Goal: Information Seeking & Learning: Find specific page/section

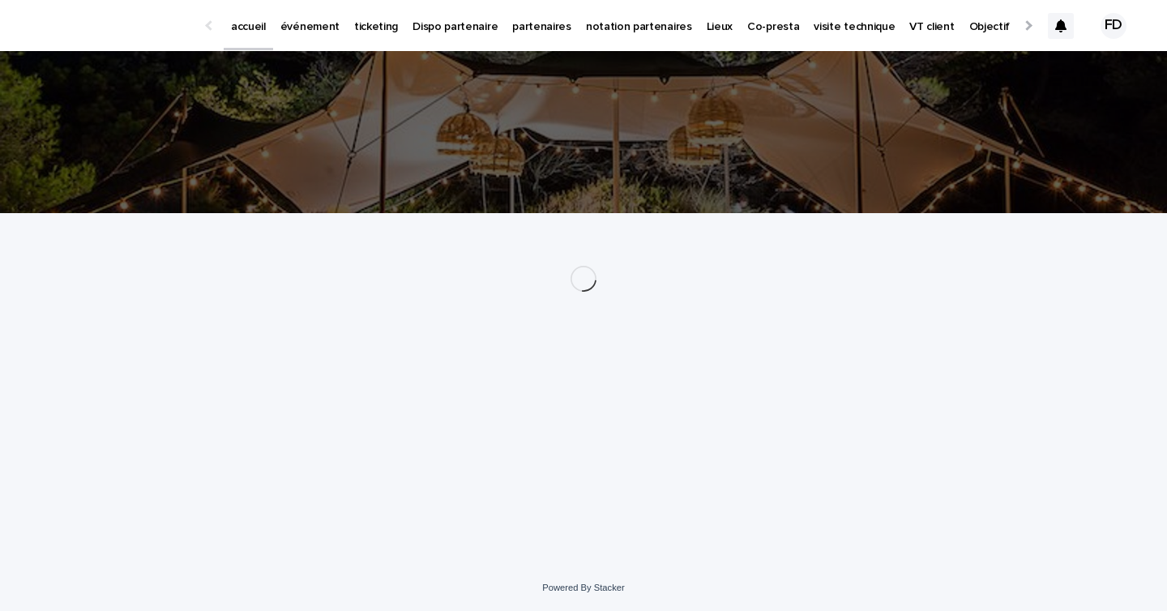
click at [526, 41] on link "partenaires" at bounding box center [542, 25] width 74 height 50
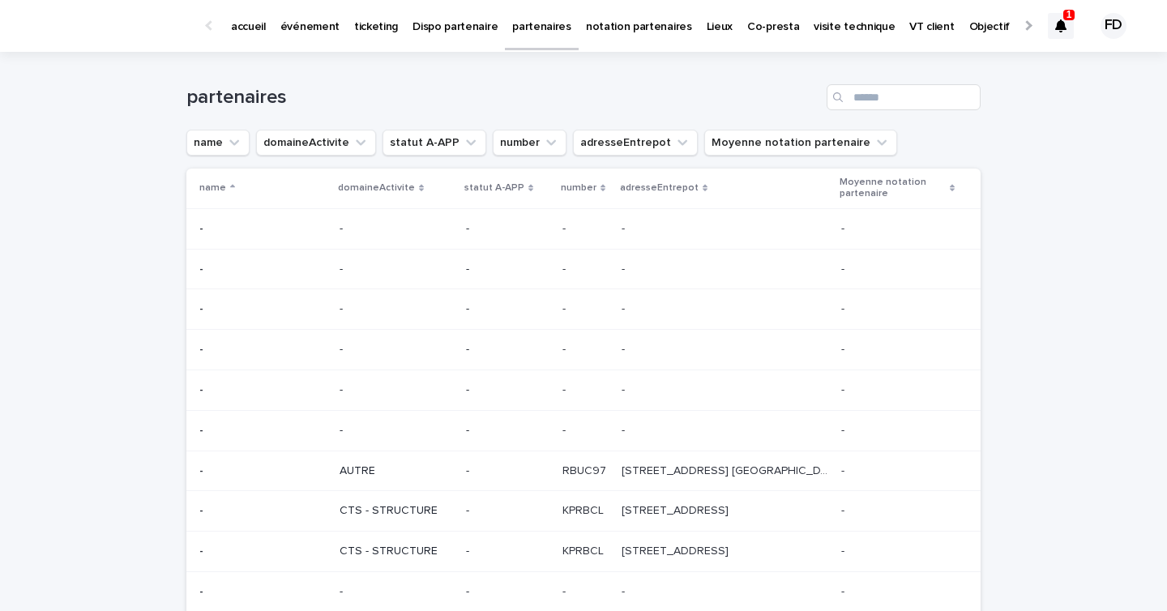
click at [1066, 15] on p "1" at bounding box center [1069, 14] width 6 height 11
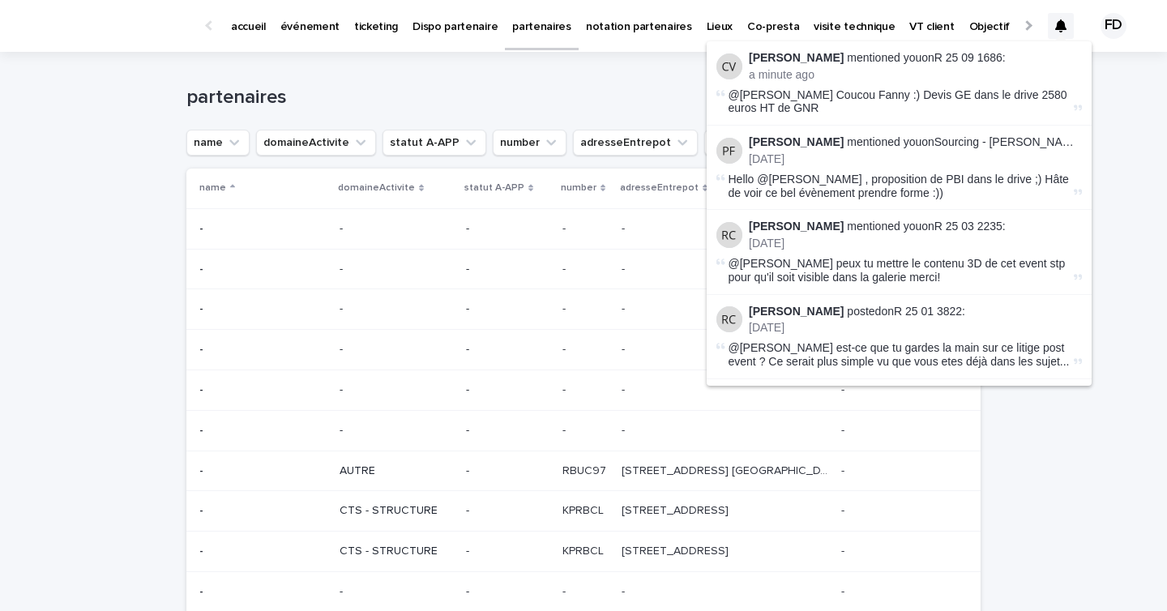
click at [567, 84] on div "partenaires" at bounding box center [583, 97] width 794 height 26
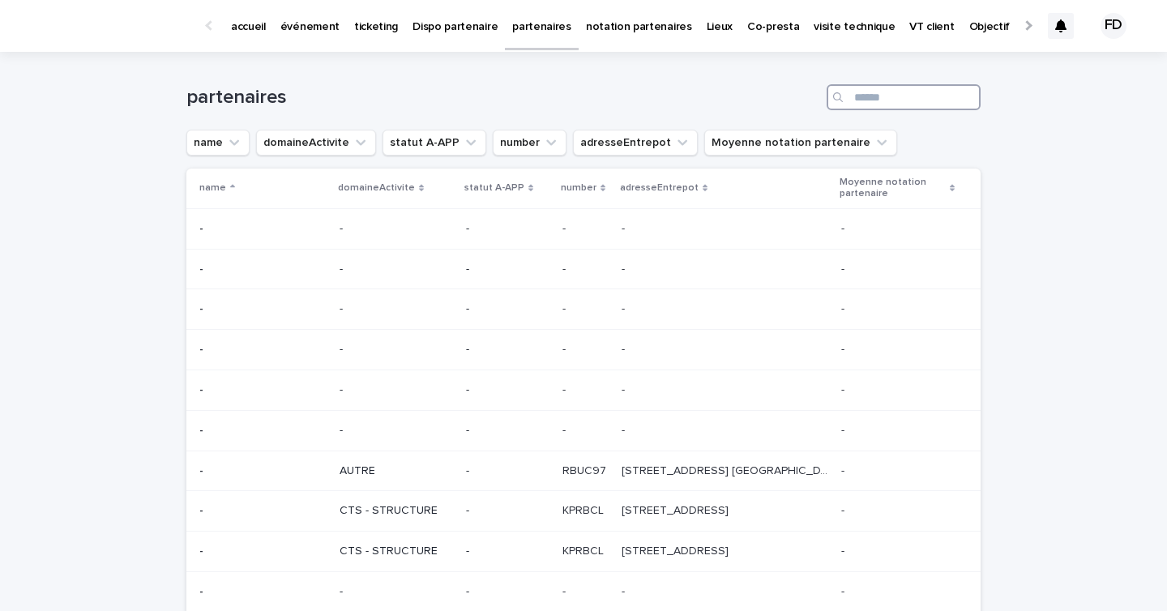
click at [890, 94] on input "Search" at bounding box center [903, 97] width 154 height 26
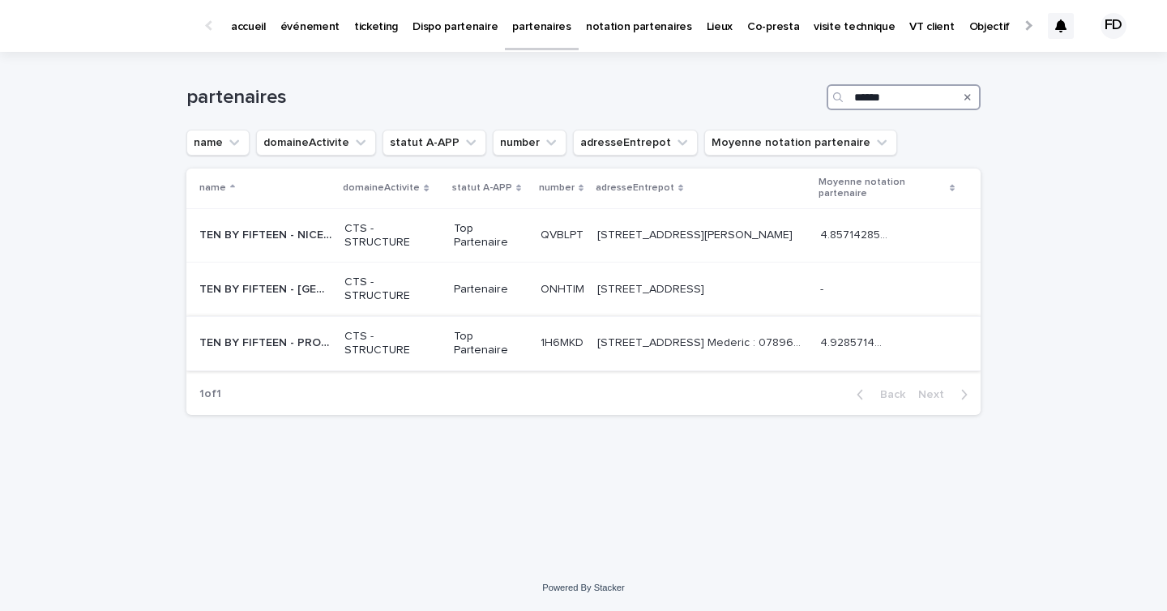
type input "******"
click at [355, 348] on p "CTS - STRUCTURE" at bounding box center [392, 344] width 96 height 28
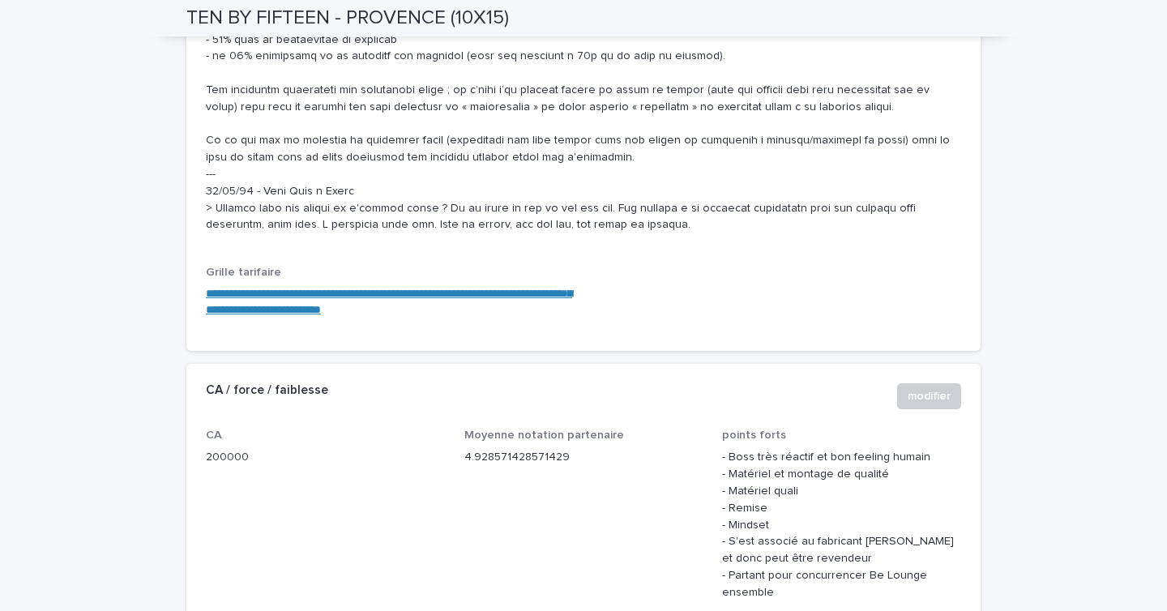
scroll to position [1829, 0]
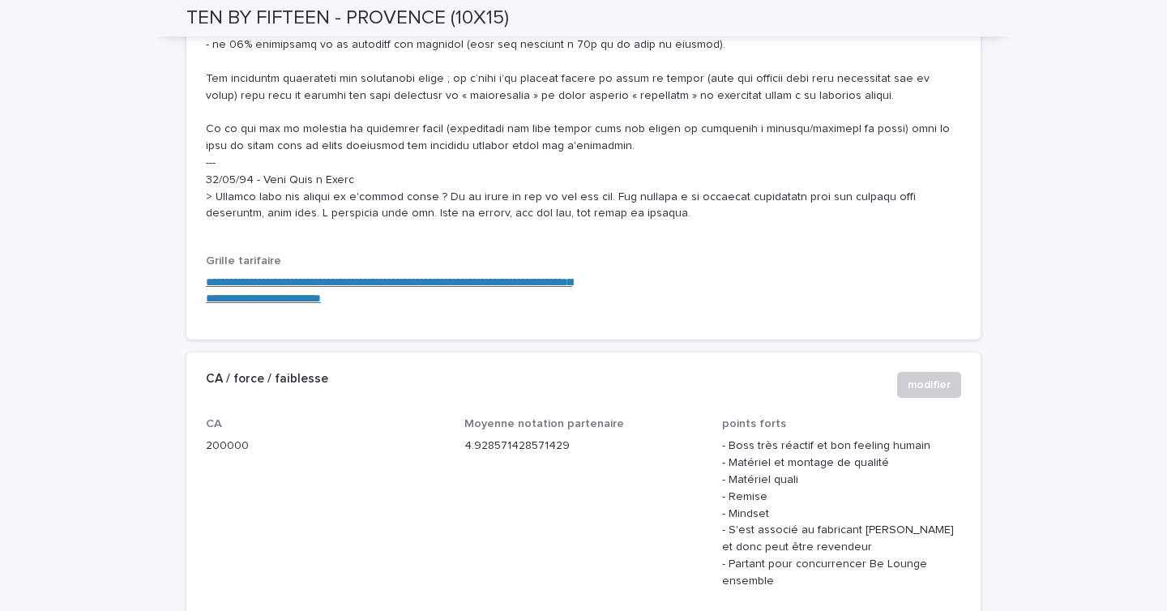
click at [408, 280] on link "**********" at bounding box center [389, 290] width 366 height 28
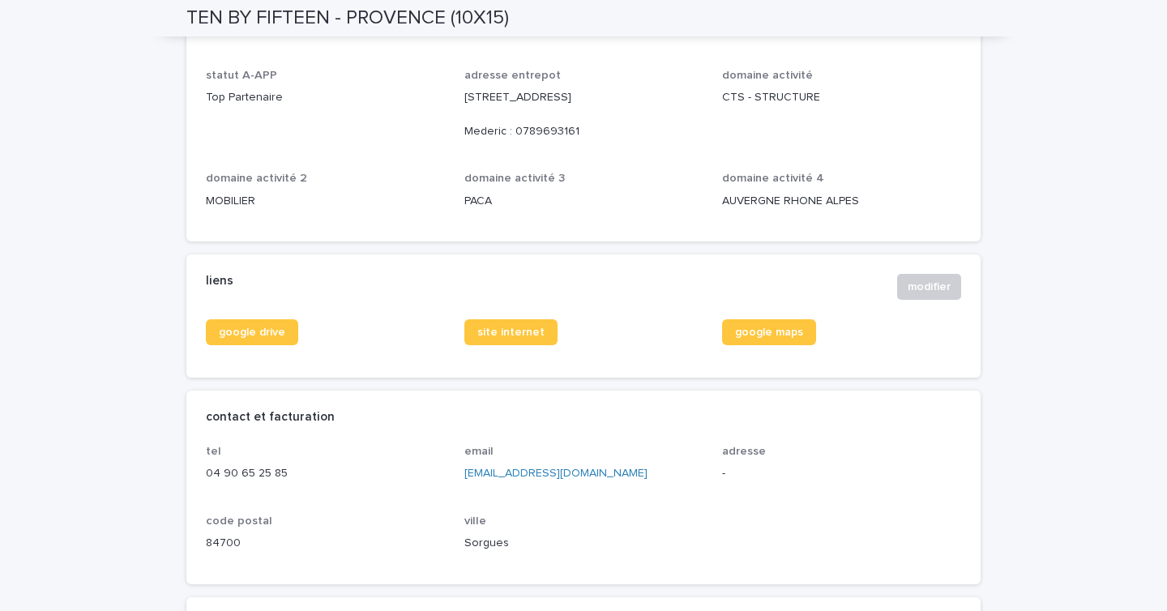
scroll to position [0, 0]
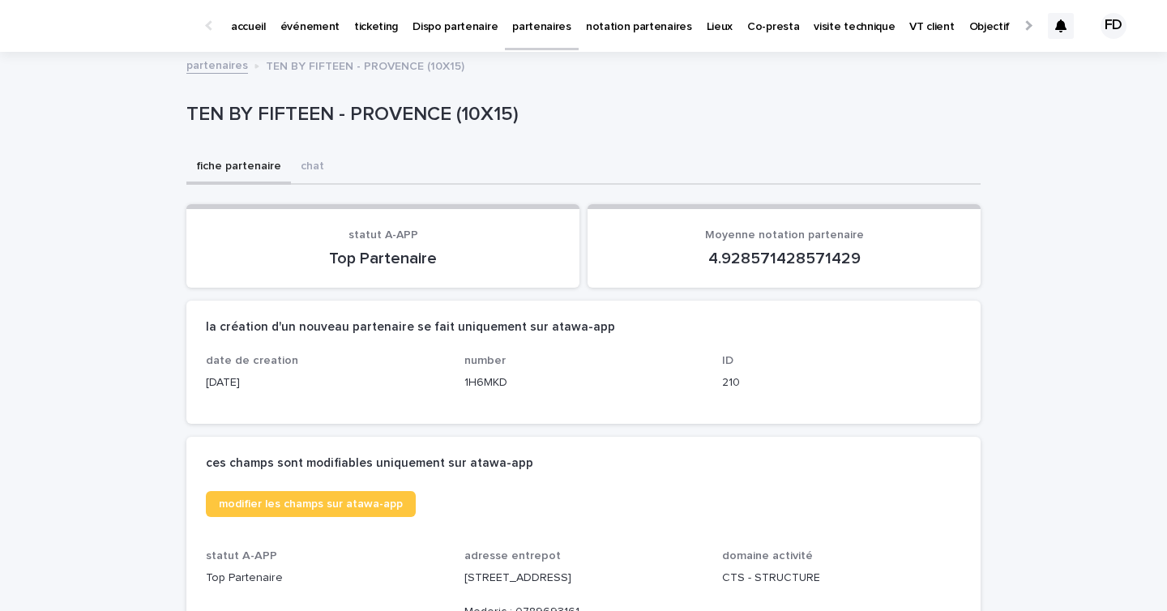
click at [1062, 18] on div at bounding box center [1061, 26] width 26 height 26
click at [234, 29] on p "accueil" at bounding box center [248, 17] width 35 height 34
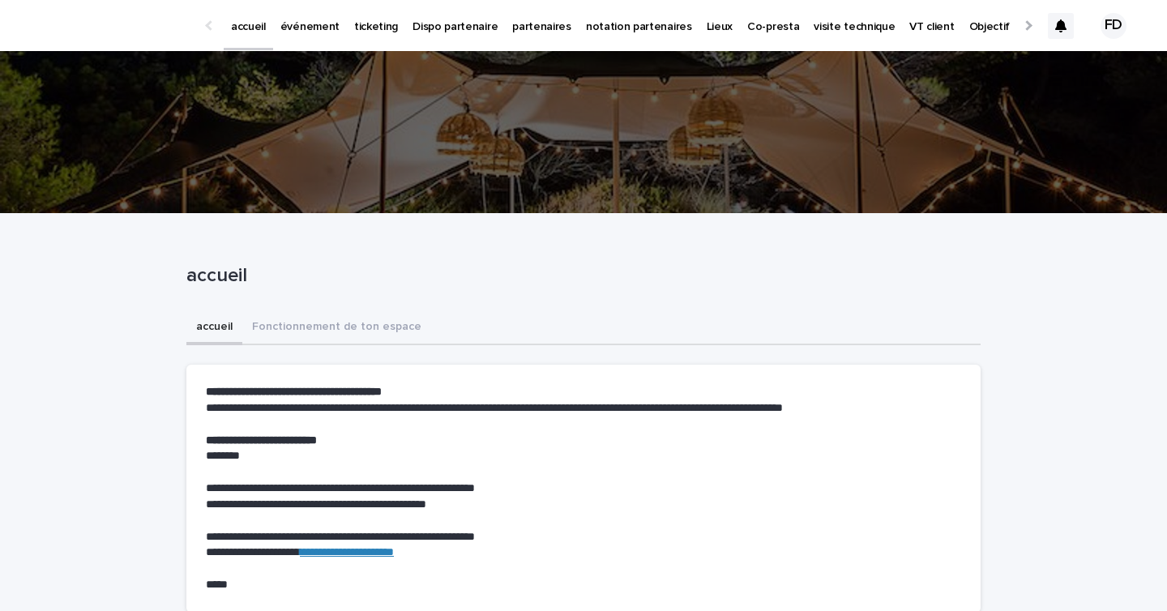
click at [368, 26] on p "ticketing" at bounding box center [376, 17] width 44 height 34
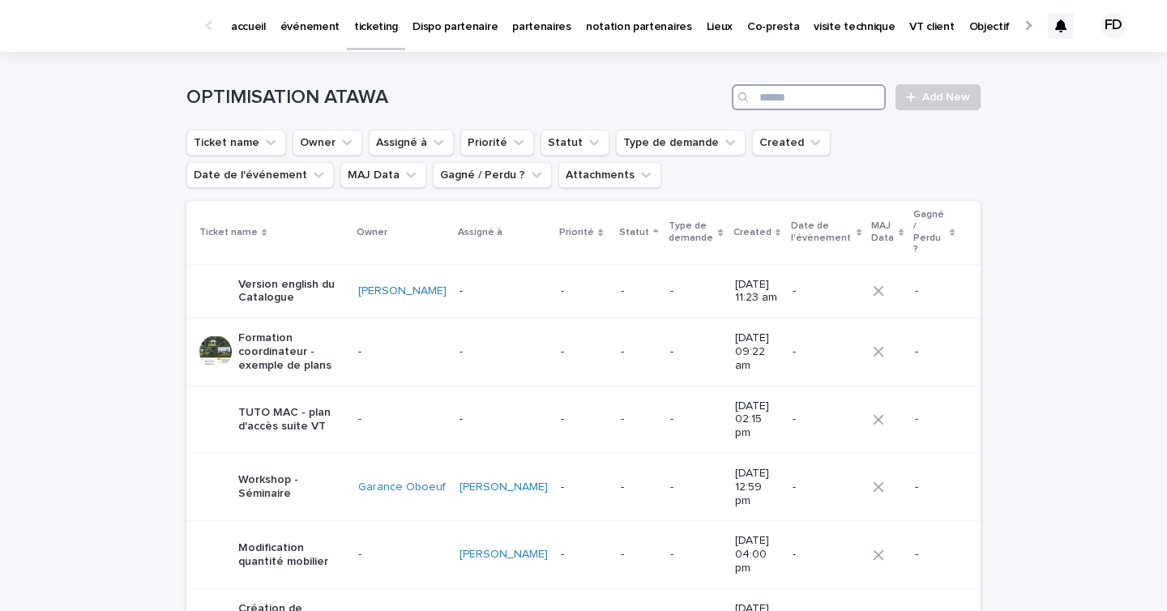
click at [810, 98] on input "Search" at bounding box center [809, 97] width 154 height 26
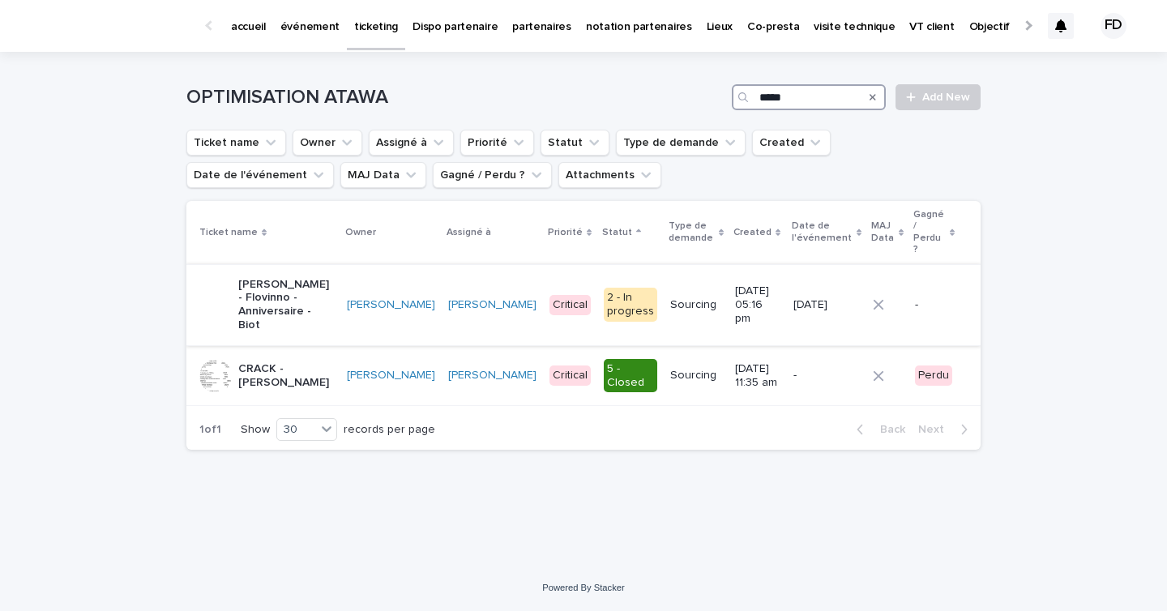
type input "*****"
click at [316, 281] on p "[PERSON_NAME] - Flovinno - Anniversaire - Biot" at bounding box center [286, 305] width 96 height 54
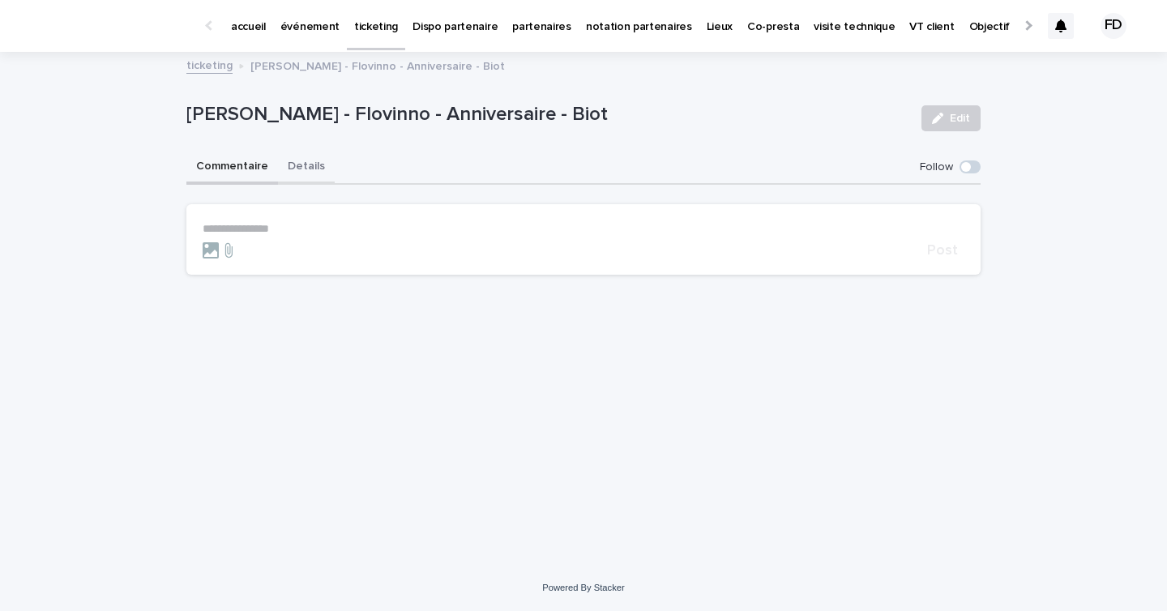
click at [309, 172] on button "Details" at bounding box center [306, 168] width 57 height 34
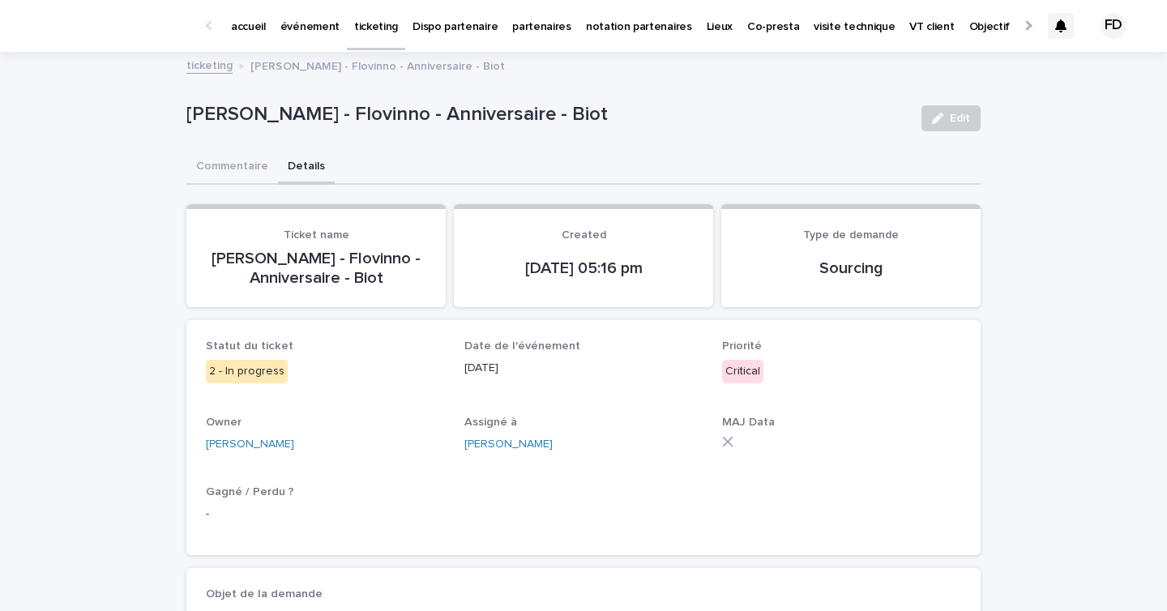
click at [1056, 28] on icon at bounding box center [1060, 25] width 11 height 13
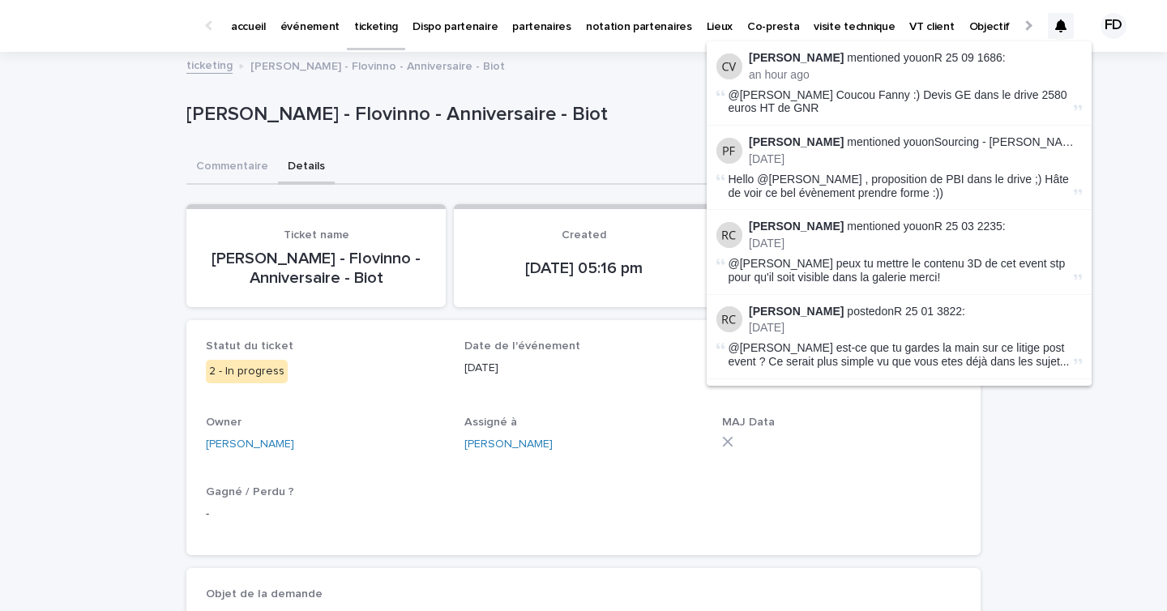
click at [254, 26] on p "accueil" at bounding box center [248, 17] width 35 height 34
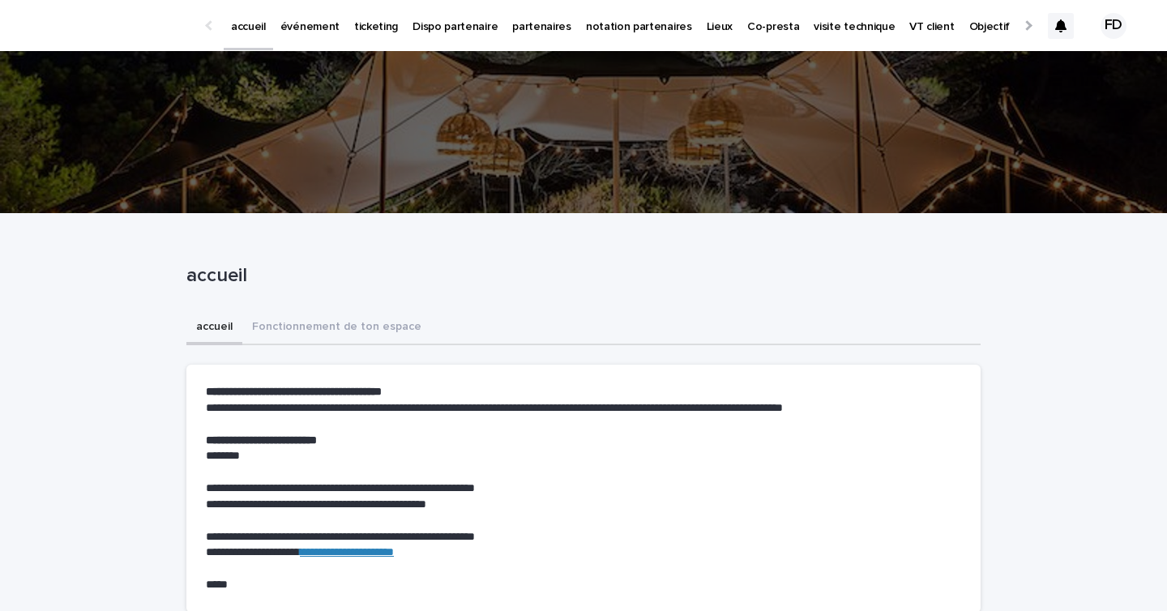
click at [314, 23] on p "événement" at bounding box center [309, 17] width 59 height 34
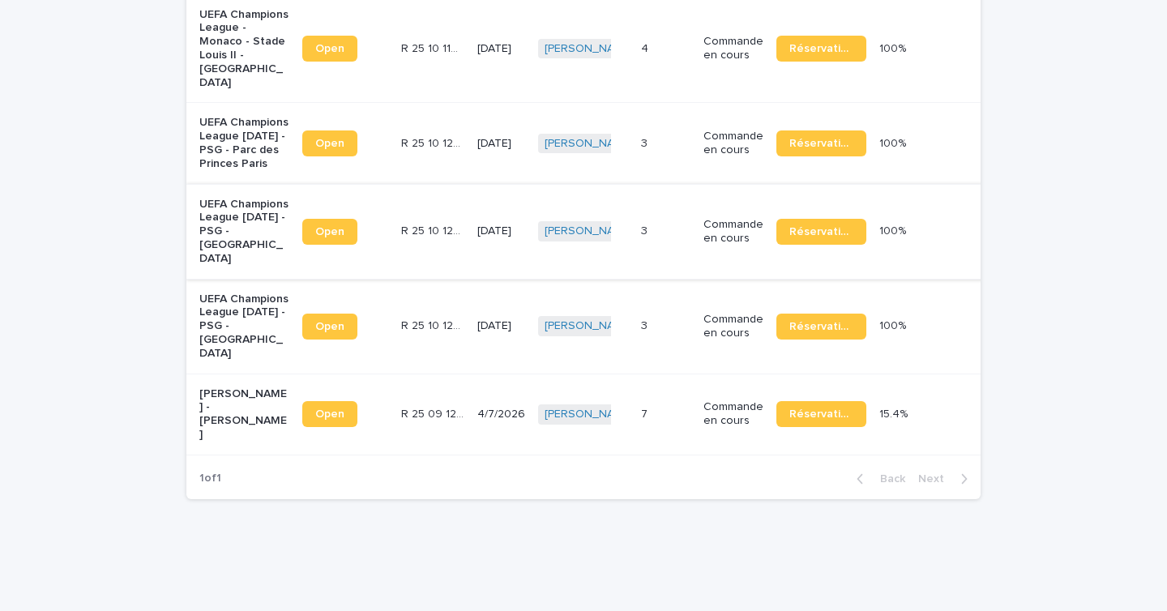
scroll to position [242, 0]
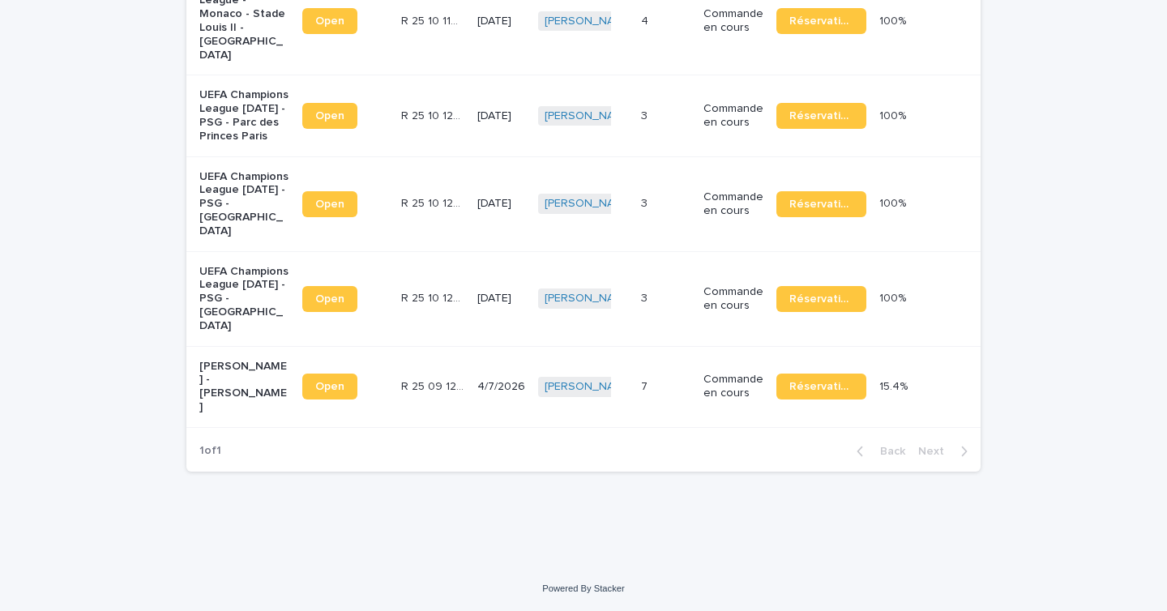
click at [691, 427] on td "7 7" at bounding box center [665, 386] width 62 height 81
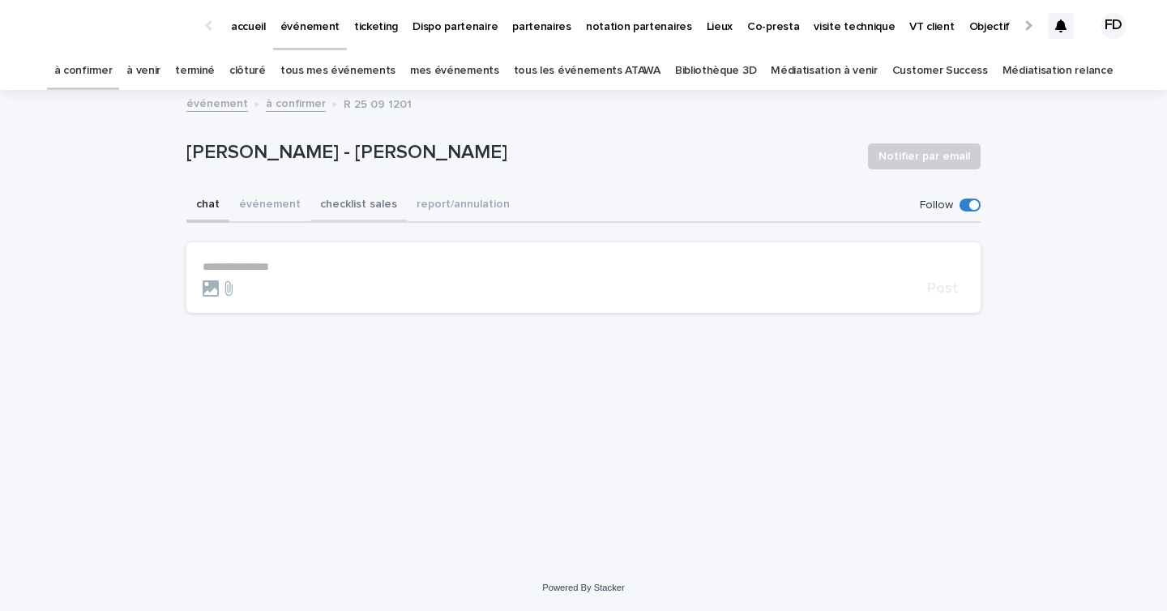
click at [276, 206] on button "événement" at bounding box center [269, 206] width 81 height 34
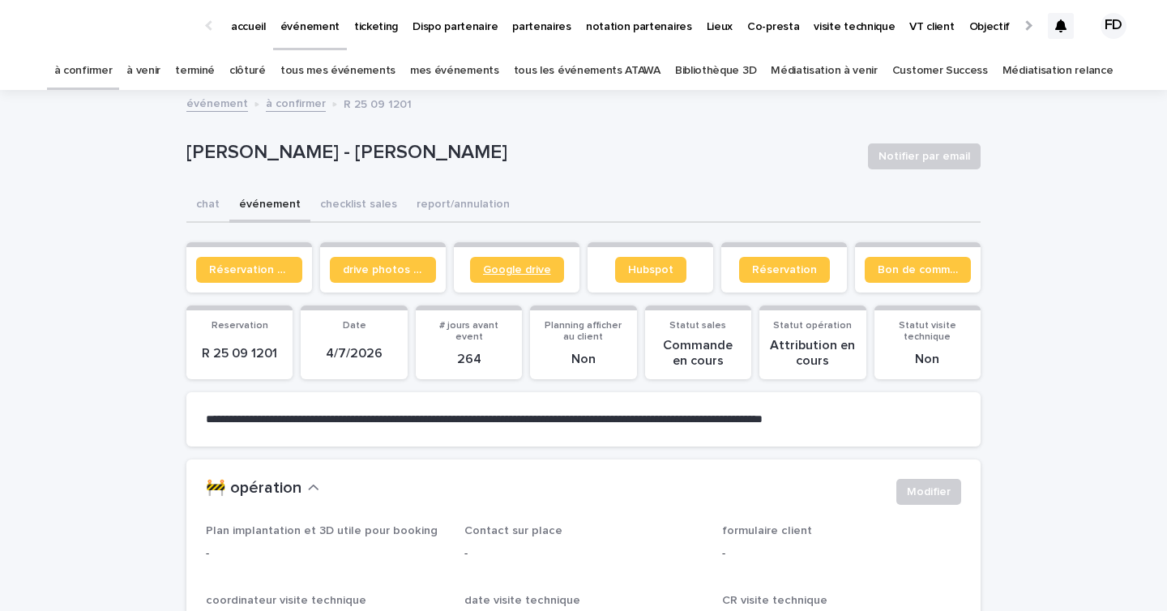
click at [510, 266] on span "Google drive" at bounding box center [517, 269] width 68 height 11
click at [895, 278] on link "Bon de commande" at bounding box center [917, 270] width 106 height 26
click at [250, 273] on span "Réservation client" at bounding box center [249, 269] width 80 height 11
click at [97, 87] on link "à confirmer" at bounding box center [83, 71] width 58 height 38
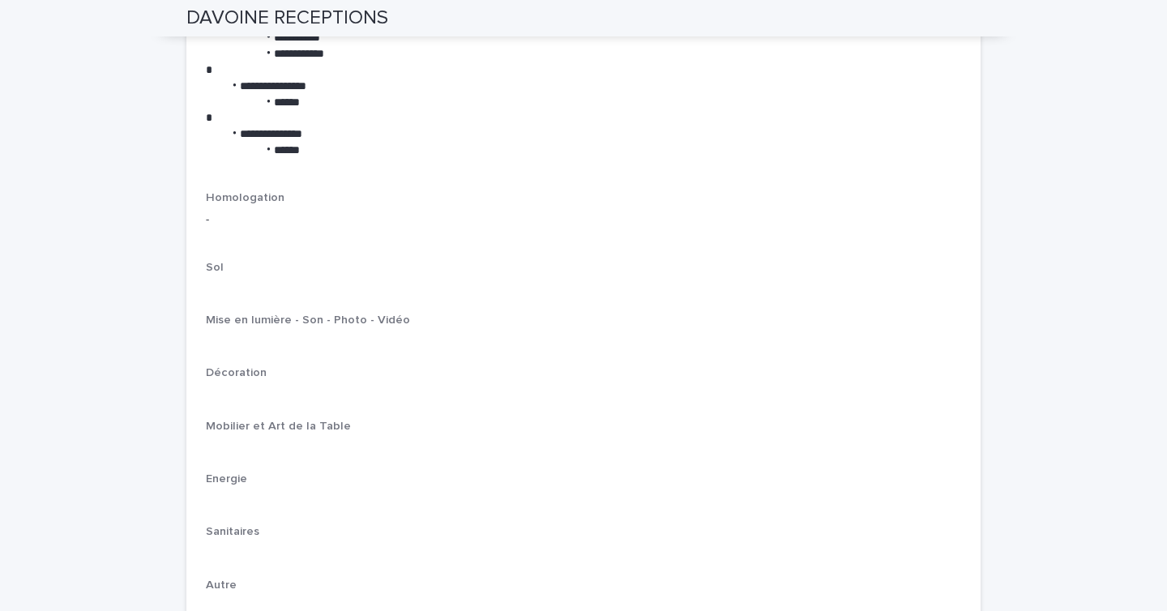
scroll to position [2741, 0]
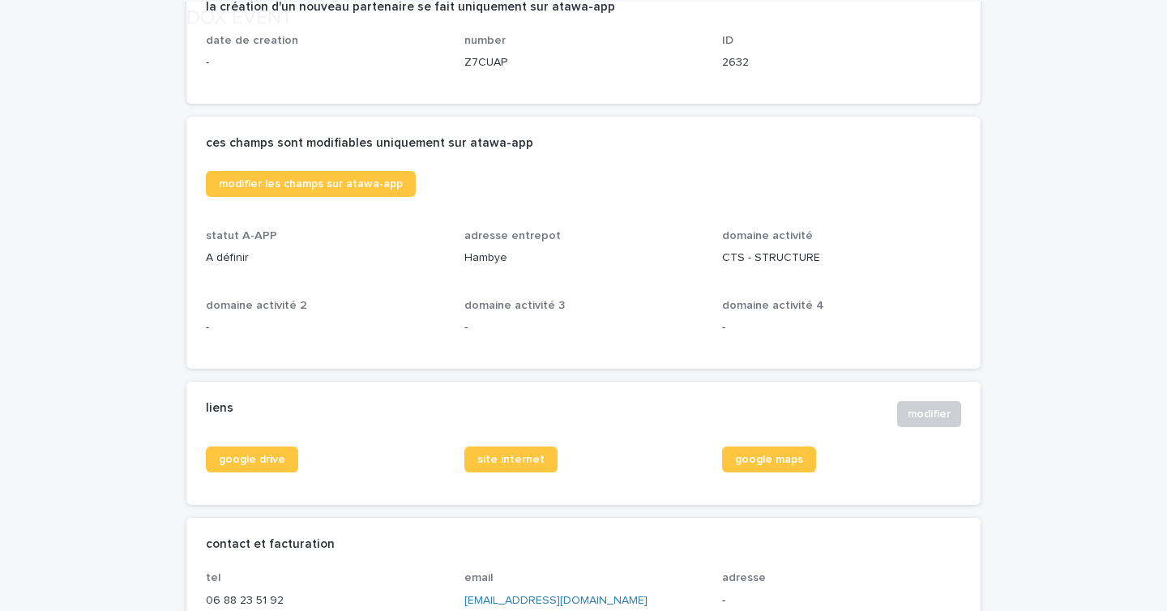
scroll to position [330, 0]
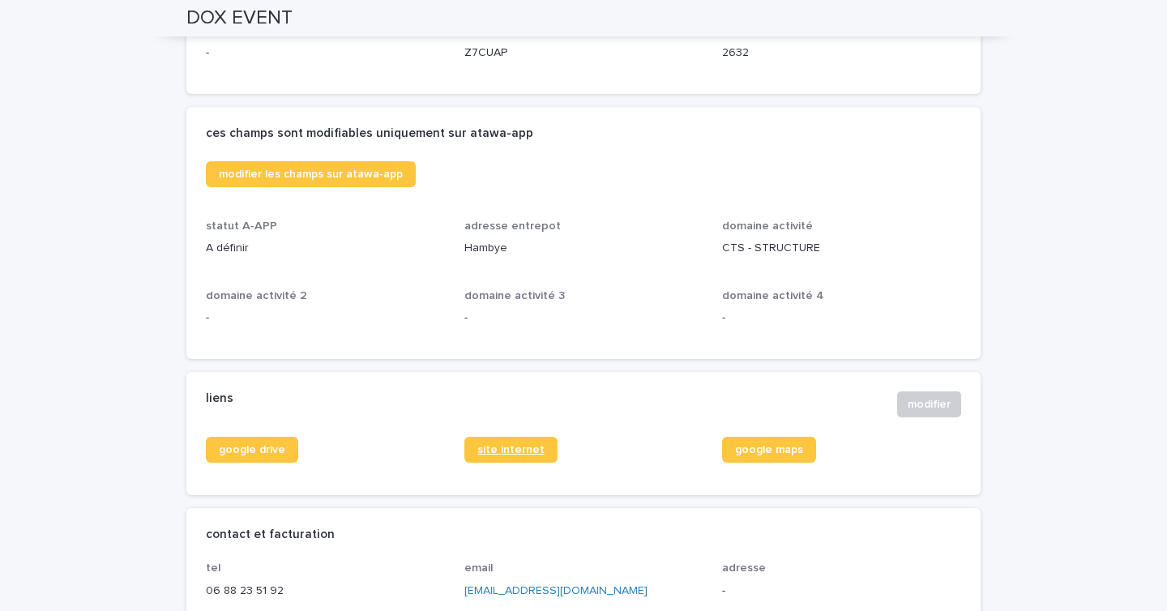
click at [483, 447] on span "site internet" at bounding box center [510, 449] width 67 height 11
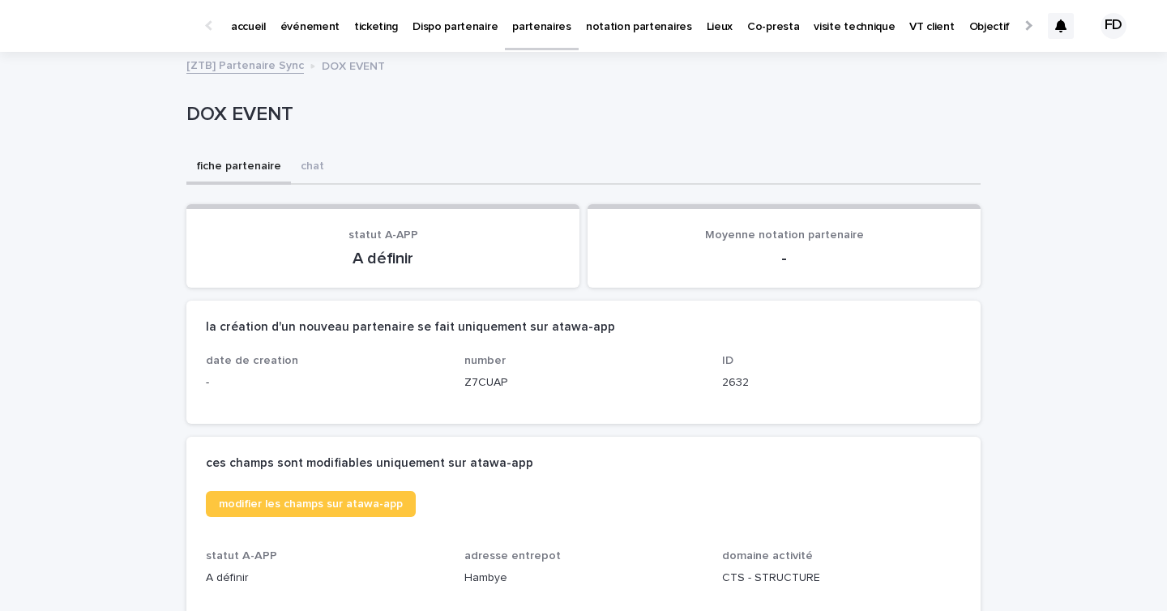
click at [525, 36] on link "partenaires" at bounding box center [542, 24] width 74 height 48
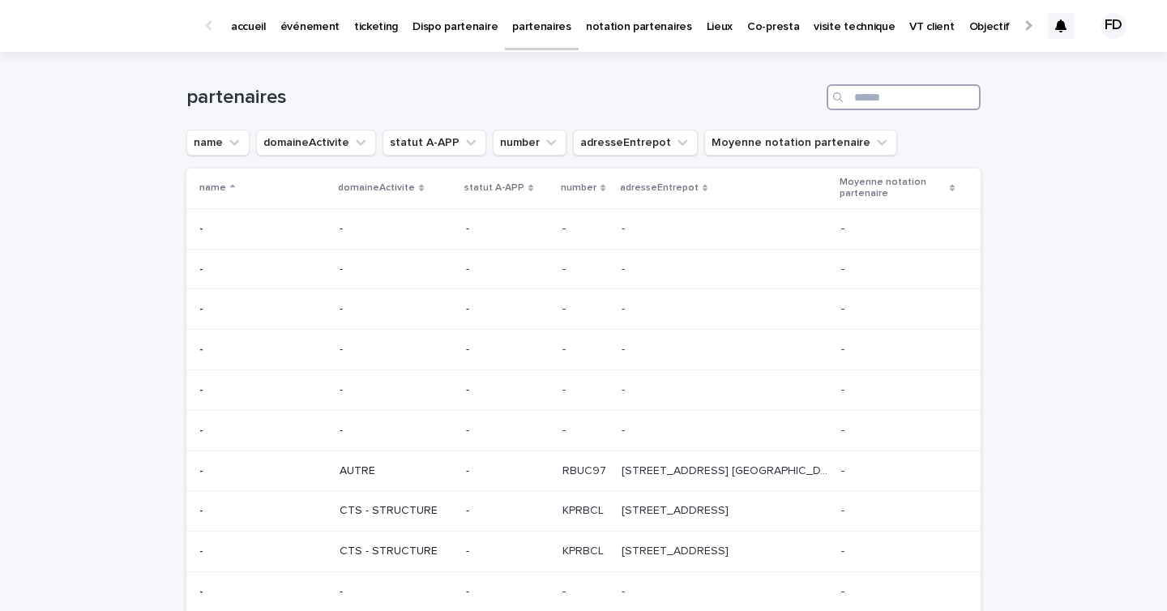
click at [889, 103] on input "Search" at bounding box center [903, 97] width 154 height 26
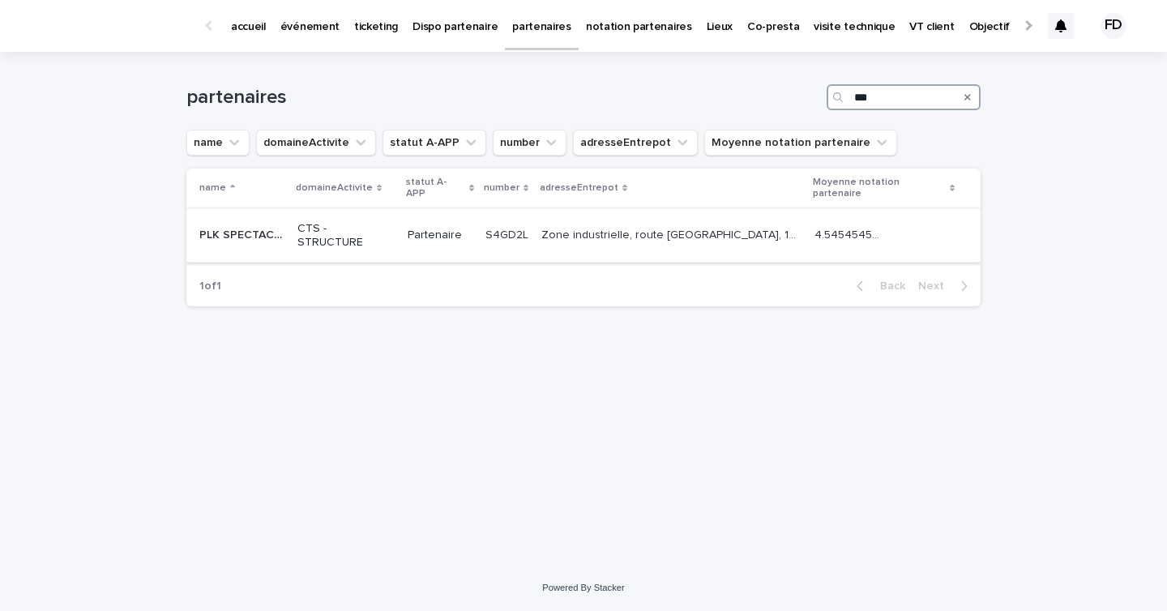
type input "***"
click at [472, 228] on p "Partenaire" at bounding box center [440, 235] width 65 height 14
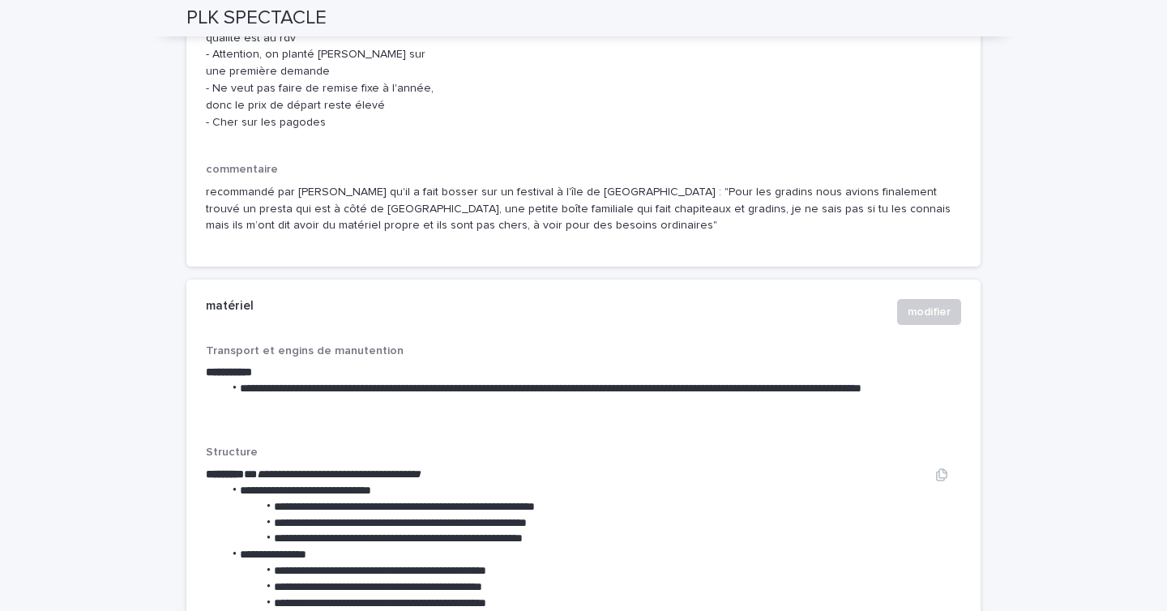
scroll to position [2127, 0]
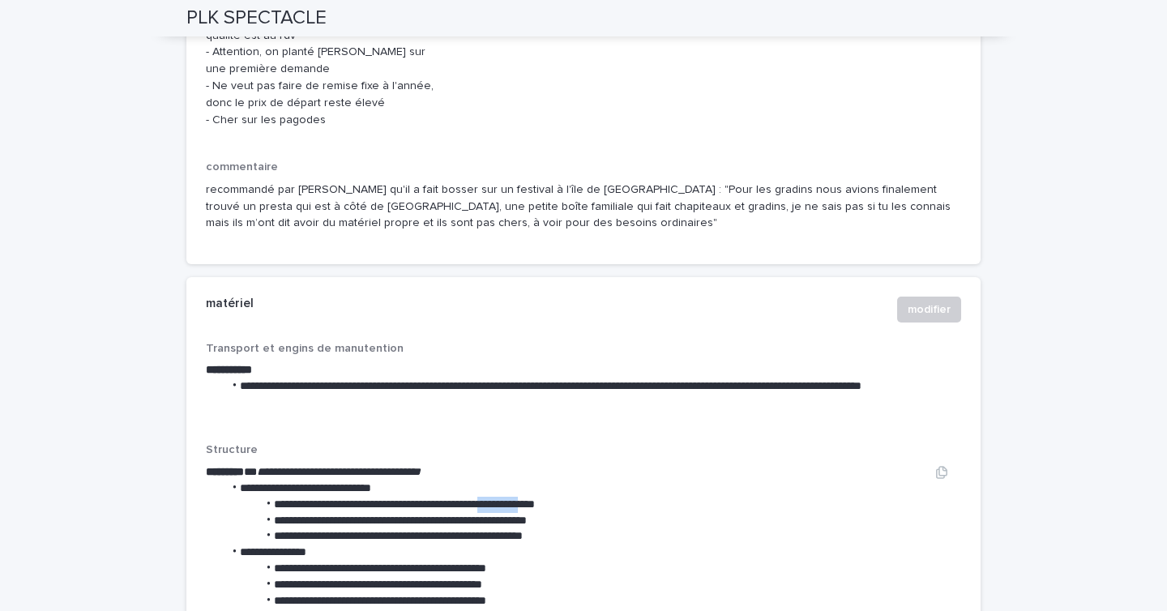
drag, startPoint x: 523, startPoint y: 450, endPoint x: 476, endPoint y: 450, distance: 47.8
click at [476, 497] on li "**********" at bounding box center [572, 505] width 699 height 16
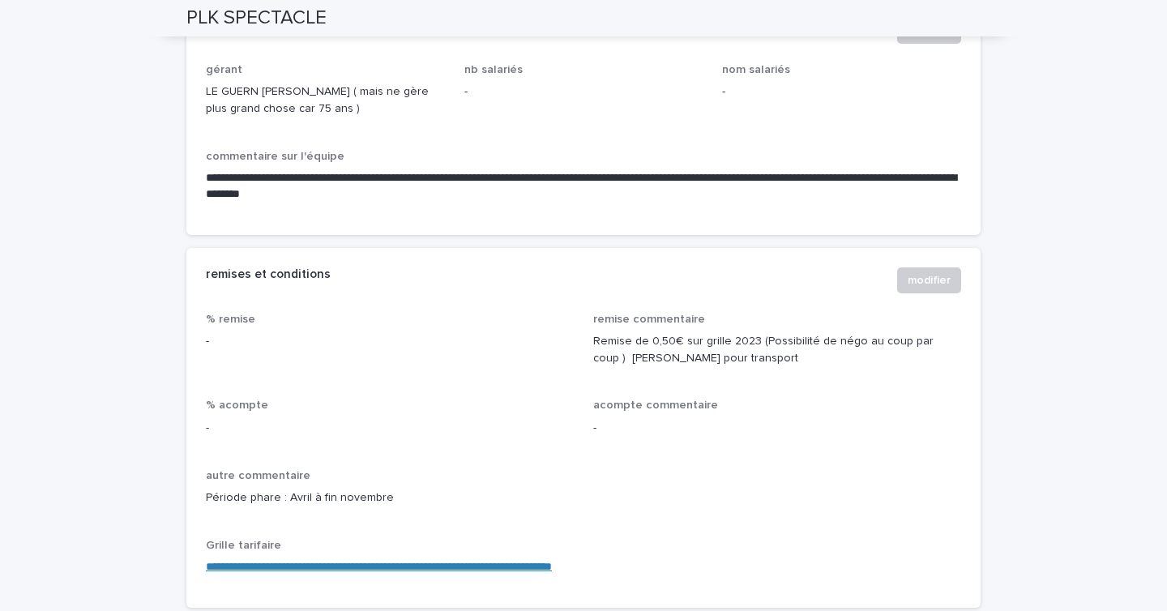
scroll to position [1253, 0]
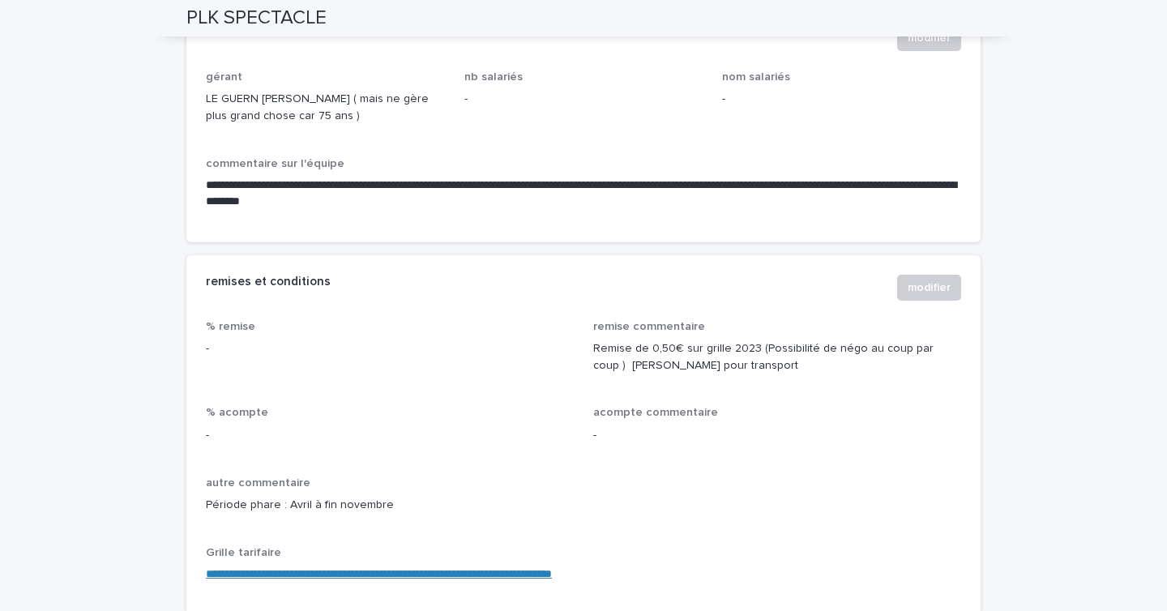
click at [433, 568] on link "**********" at bounding box center [379, 573] width 346 height 11
